Goal: Transaction & Acquisition: Book appointment/travel/reservation

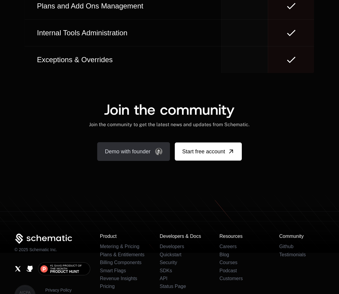
scroll to position [3772, 0]
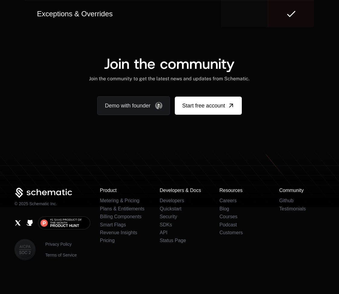
click at [138, 175] on icon at bounding box center [169, 183] width 339 height 47
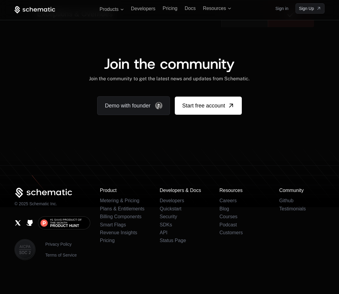
click at [156, 144] on div "Join the community Join the community to get the latest news and updates from S…" at bounding box center [169, 85] width 339 height 117
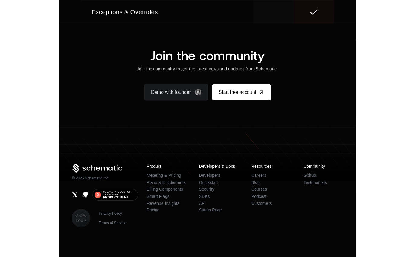
scroll to position [3728, 0]
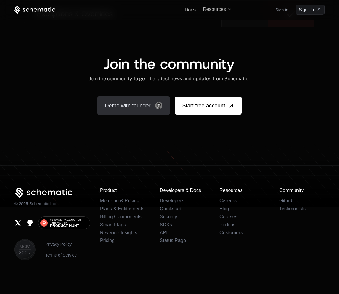
click at [121, 115] on link "Demo with founder" at bounding box center [133, 105] width 73 height 19
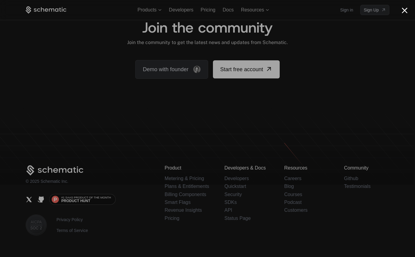
click at [339, 10] on div at bounding box center [207, 128] width 415 height 257
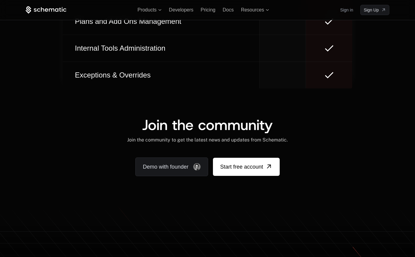
scroll to position [3622, 0]
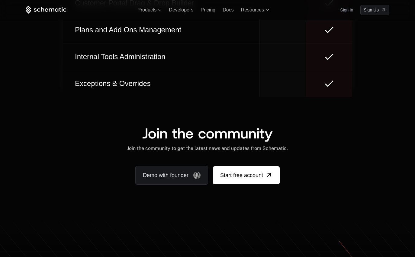
click at [328, 33] on icon at bounding box center [329, 29] width 8 height 5
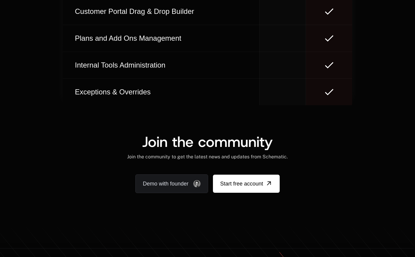
scroll to position [3638, 0]
